Goal: Information Seeking & Learning: Understand process/instructions

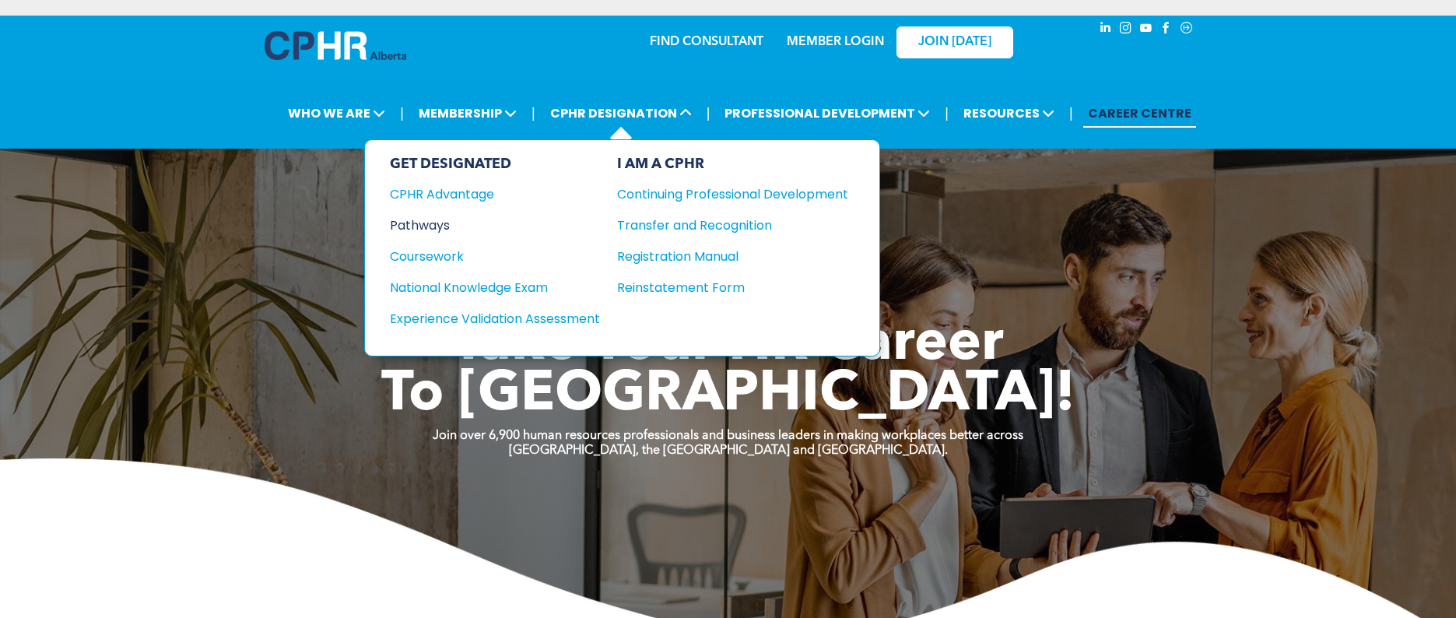
click at [431, 220] on div "Pathways" at bounding box center [484, 225] width 189 height 19
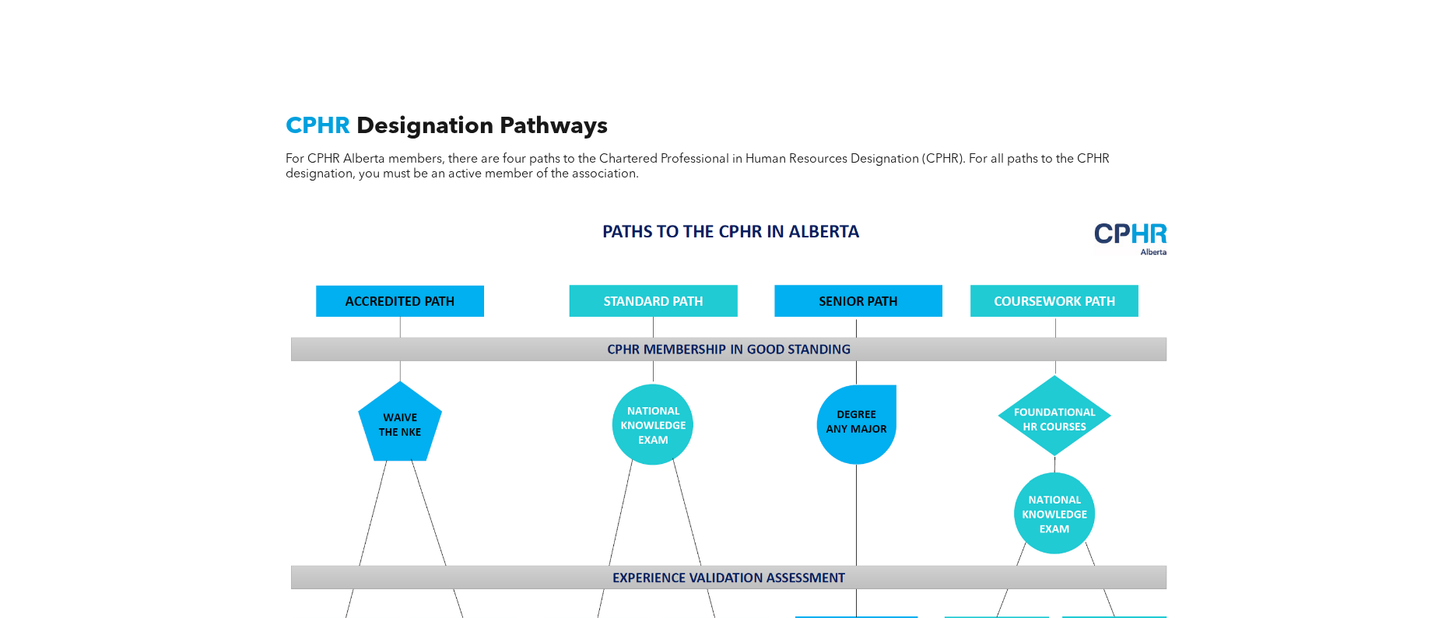
scroll to position [1090, 0]
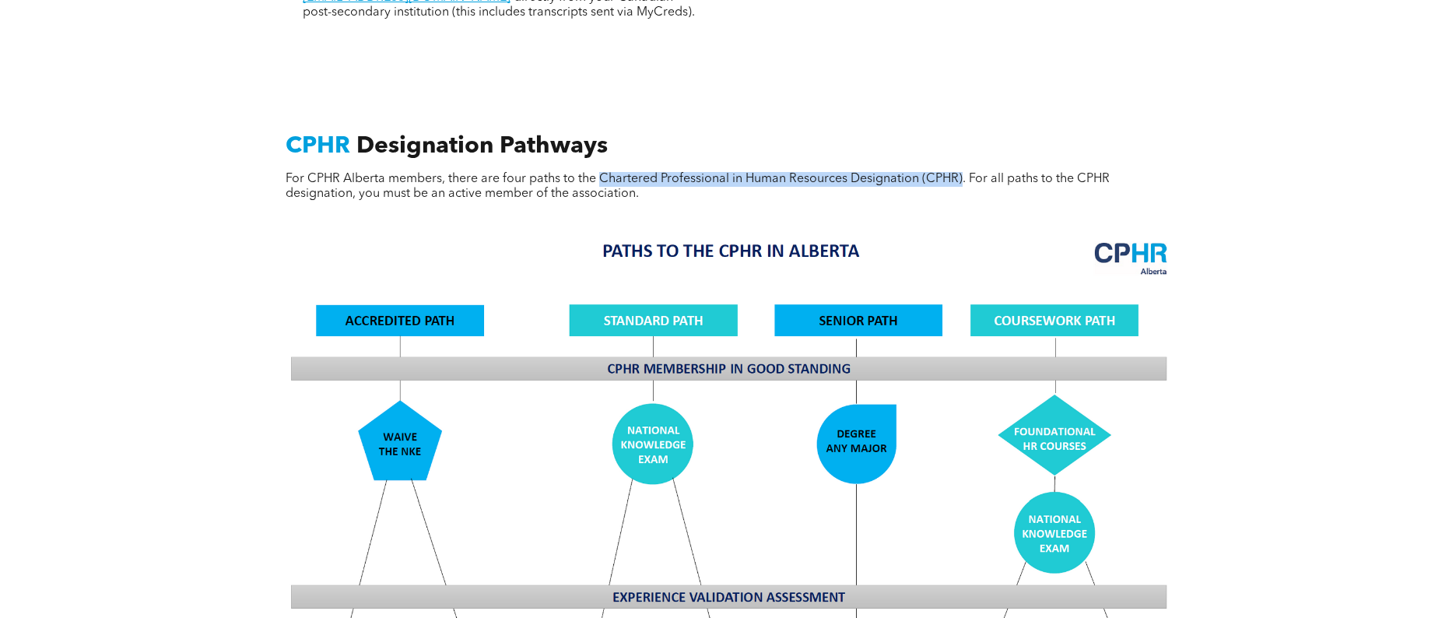
drag, startPoint x: 598, startPoint y: 160, endPoint x: 960, endPoint y: 163, distance: 362.7
click at [960, 173] on span "For CPHR Alberta members, there are four paths to the Chartered Professional in…" at bounding box center [698, 186] width 824 height 27
copy span "Chartered Professional in Human Resources Designation (CPHR)"
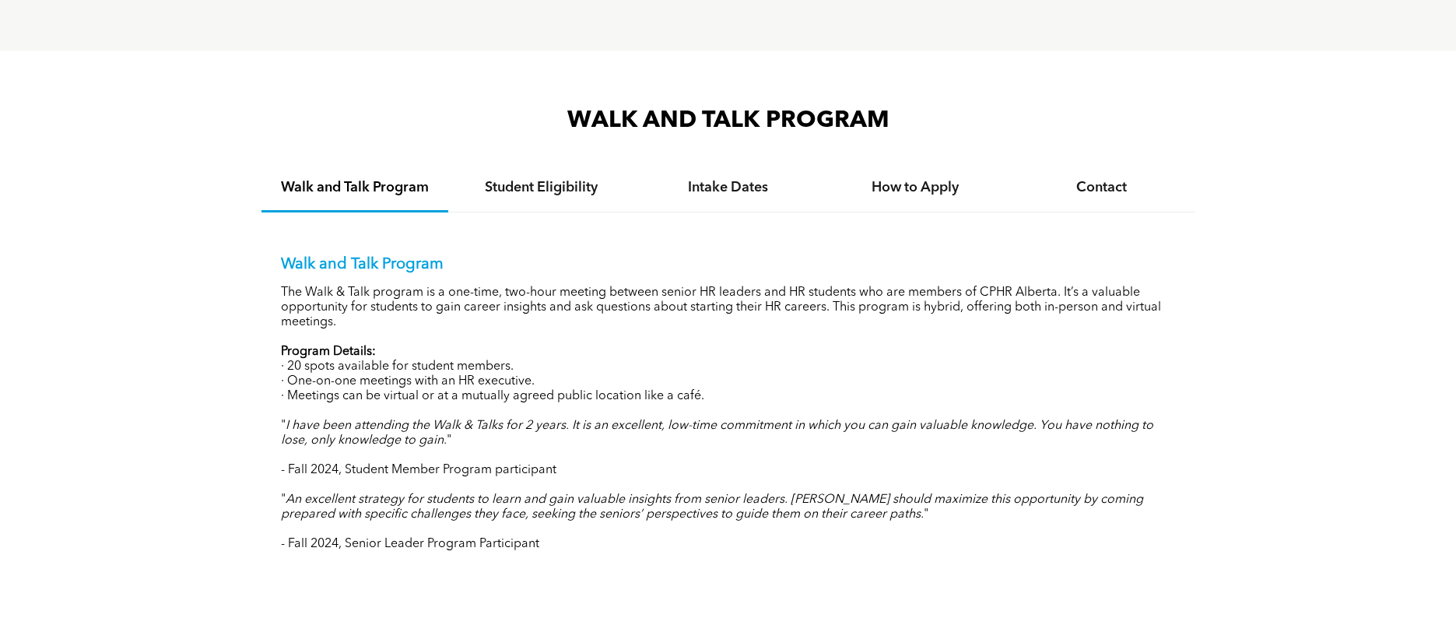
scroll to position [1479, 0]
click at [897, 187] on h4 "How to Apply" at bounding box center [915, 188] width 159 height 17
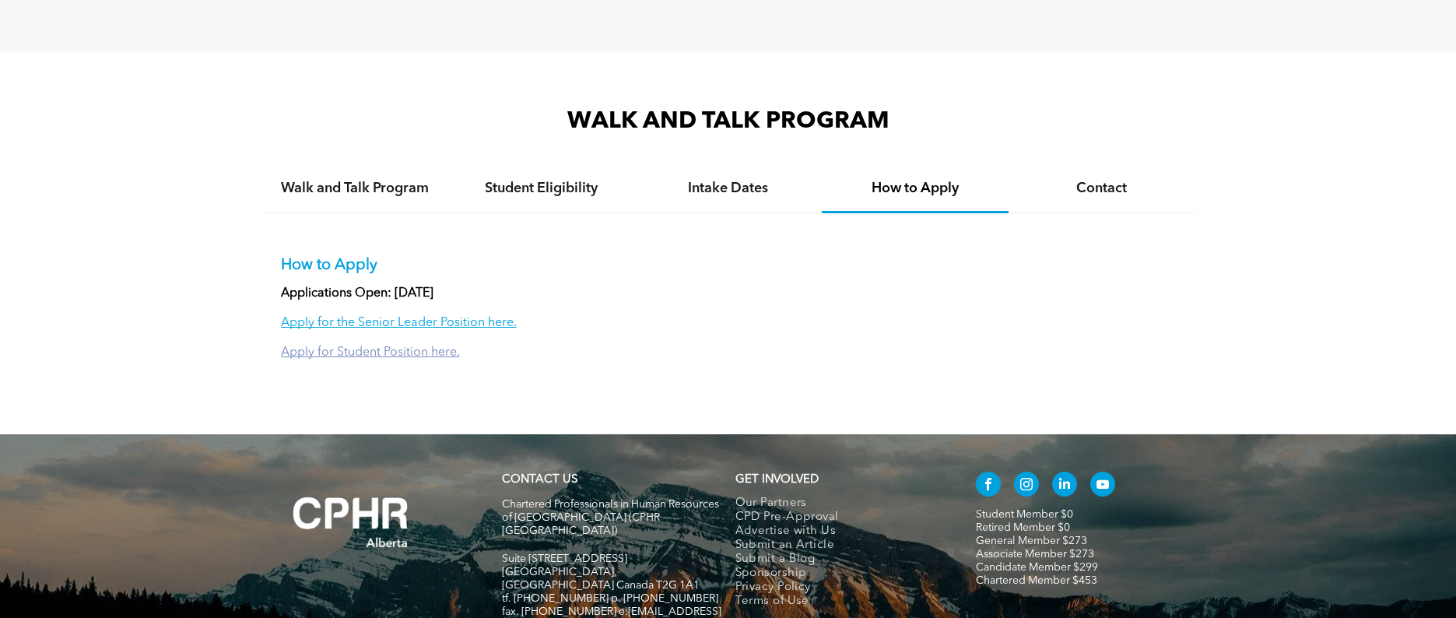
click at [393, 346] on link "Apply for Student Position here." at bounding box center [370, 352] width 179 height 12
